Goal: Browse casually

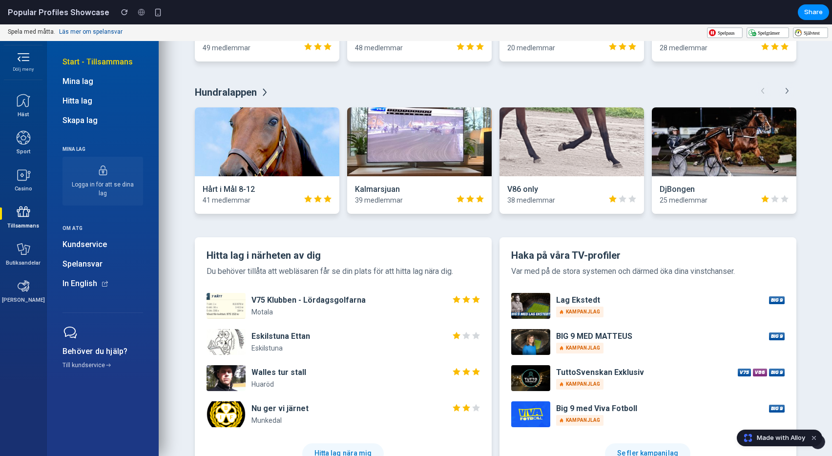
scroll to position [556, 0]
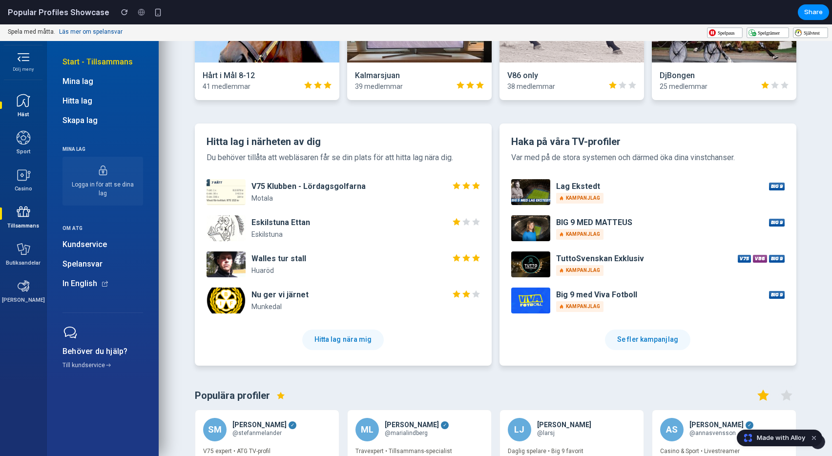
click at [26, 107] on icon at bounding box center [24, 101] width 16 height 16
click at [26, 60] on button "Dölj meny" at bounding box center [23, 60] width 46 height 31
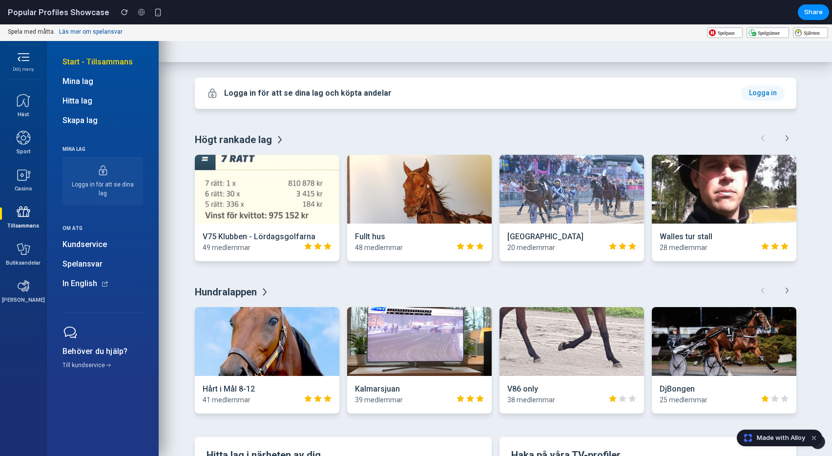
scroll to position [0, 0]
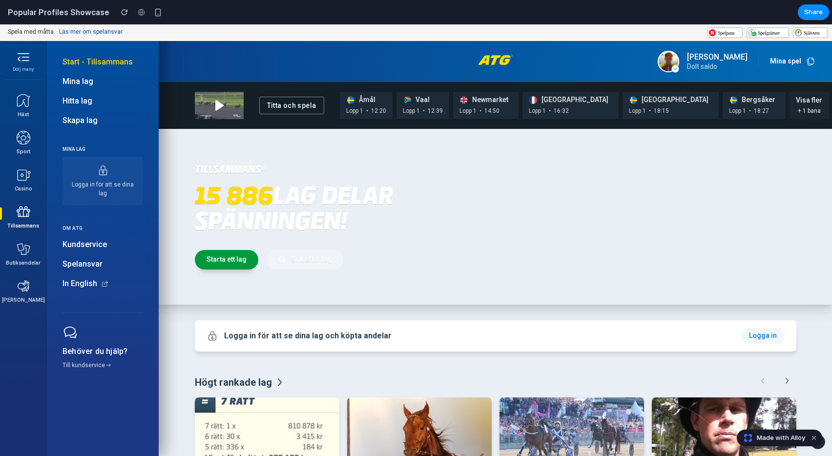
click at [560, 59] on div at bounding box center [495, 61] width 219 height 12
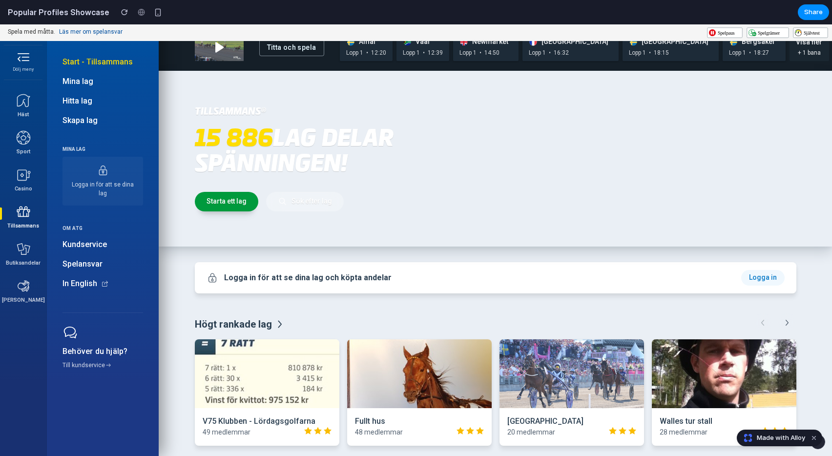
scroll to position [58, 0]
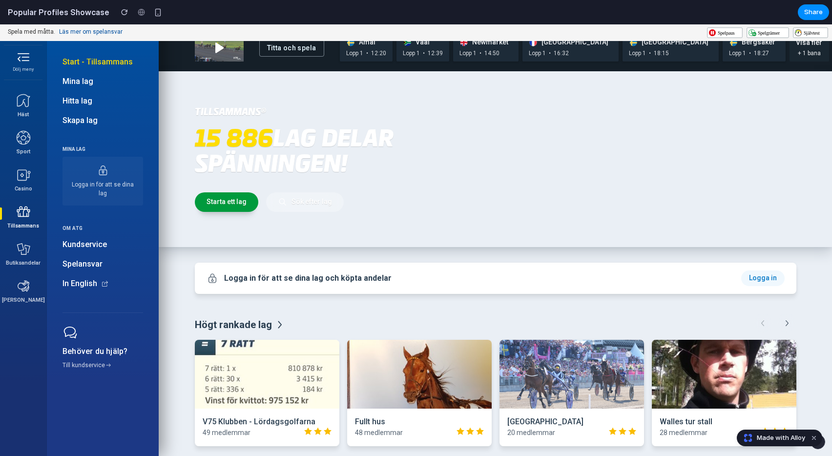
click at [464, 290] on div "Logga in för att se dina lag och köpta andelar Logga in" at bounding box center [495, 278] width 601 height 31
click at [470, 277] on p "Logga in för att se dina lag och köpta andelar" at bounding box center [479, 278] width 511 height 11
click at [642, 280] on p "Logga in för att se dina lag och köpta andelar" at bounding box center [479, 278] width 511 height 11
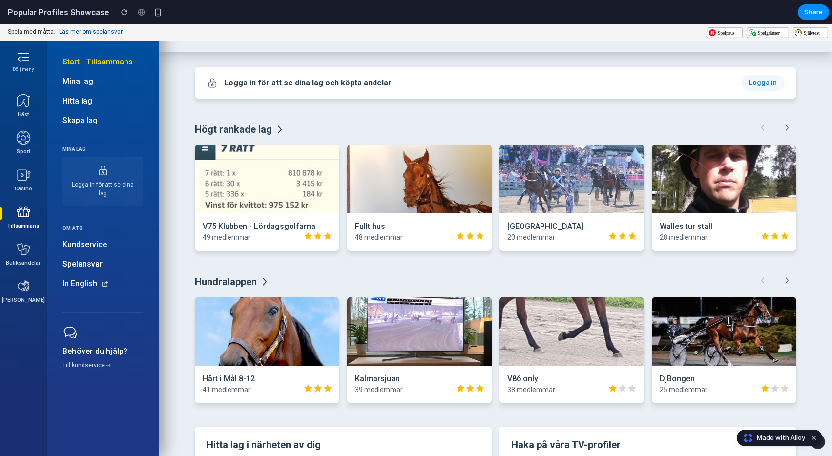
click at [692, 125] on h2 "Högt rankade lag" at bounding box center [474, 129] width 558 height 15
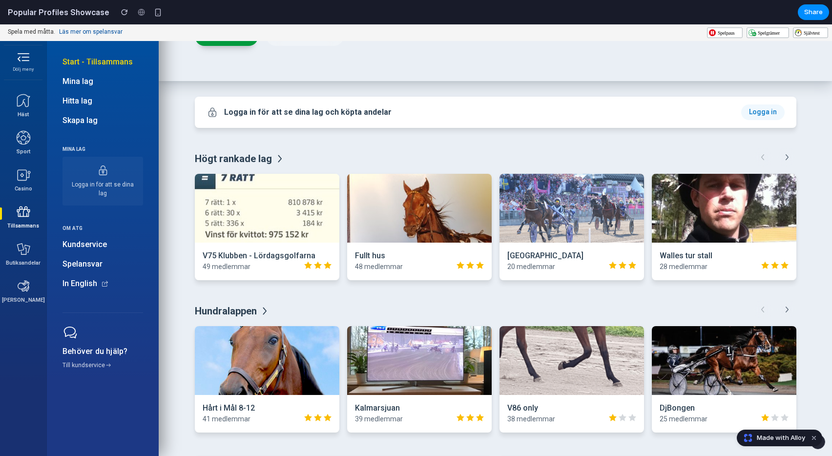
scroll to position [84, 0]
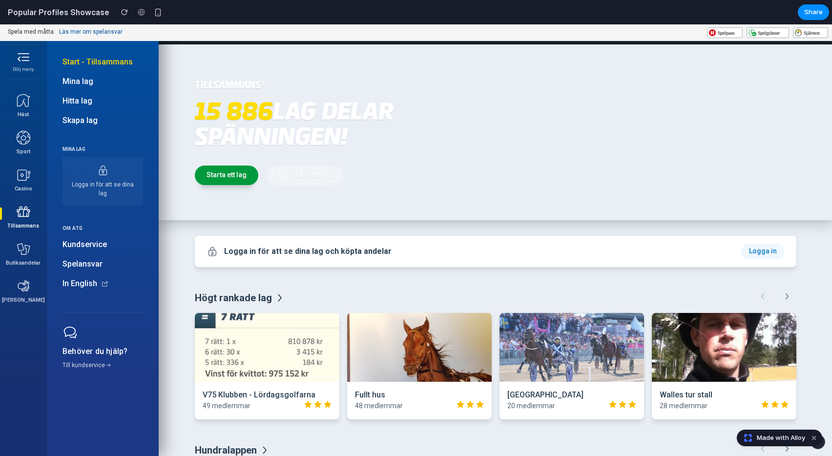
click at [692, 125] on div "Tillsammans® 15 886 lag delar spänningen! Starta ett lag Sök efter lag" at bounding box center [495, 132] width 625 height 144
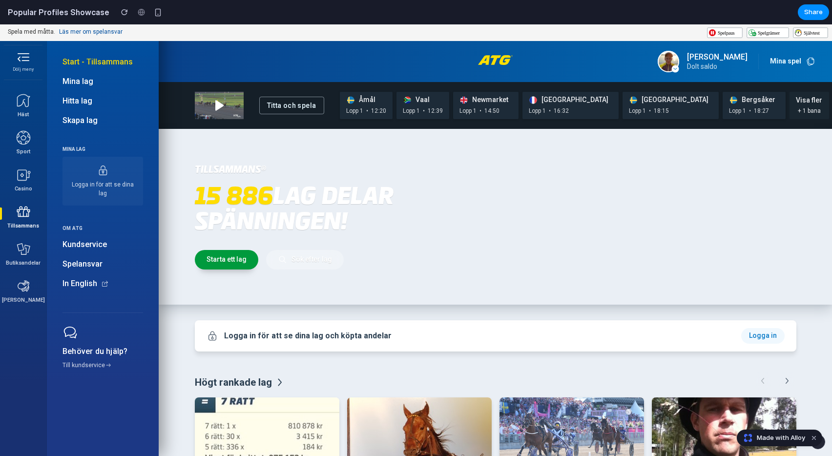
click at [194, 19] on section "Popular Profiles Showcase Share" at bounding box center [414, 12] width 829 height 24
click at [154, 10] on button "button" at bounding box center [157, 12] width 15 height 15
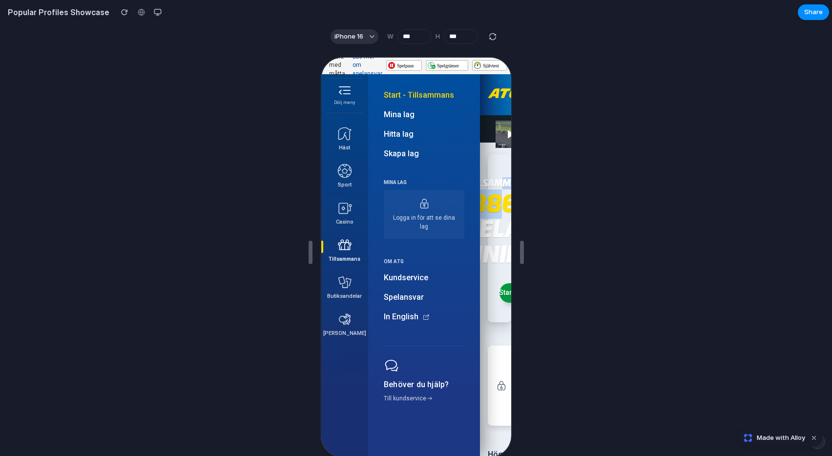
drag, startPoint x: 499, startPoint y: 203, endPoint x: 499, endPoint y: 181, distance: 22.0
click at [499, 181] on div "Tillsammans® 15 886 lag delar spänningen!" at bounding box center [498, 222] width 137 height 90
click at [241, 63] on div at bounding box center [416, 252] width 832 height 407
click at [155, 13] on button "button" at bounding box center [157, 12] width 15 height 15
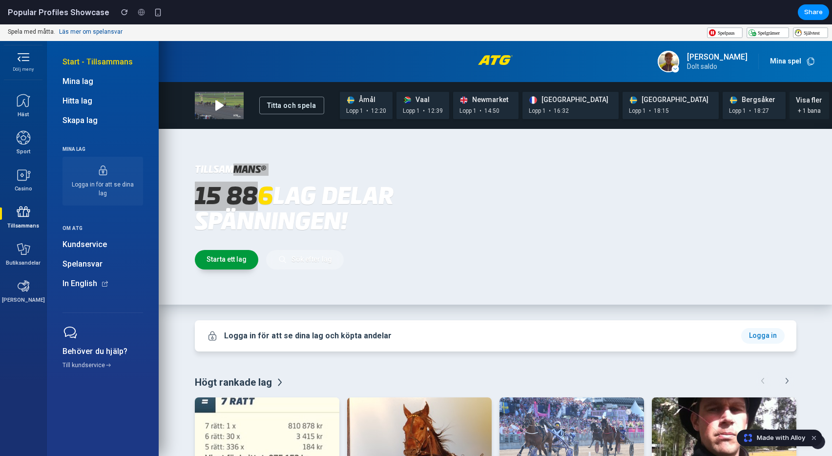
click at [275, 12] on section "Popular Profiles Showcase Share" at bounding box center [414, 12] width 829 height 24
